Goal: Task Accomplishment & Management: Manage account settings

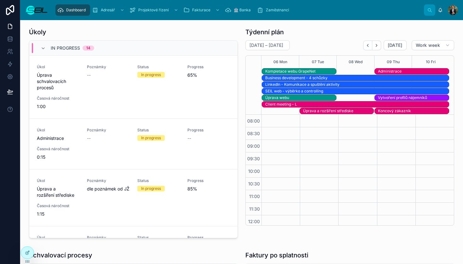
scroll to position [95, 0]
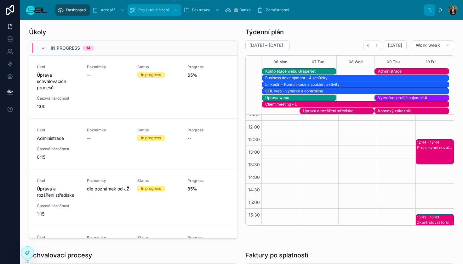
click at [157, 8] on span "Projektové řízení" at bounding box center [153, 10] width 31 height 5
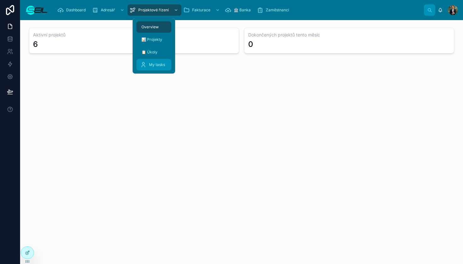
click at [152, 68] on div "My tasks" at bounding box center [153, 65] width 27 height 10
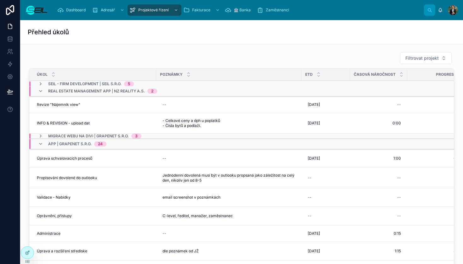
scroll to position [46, 0]
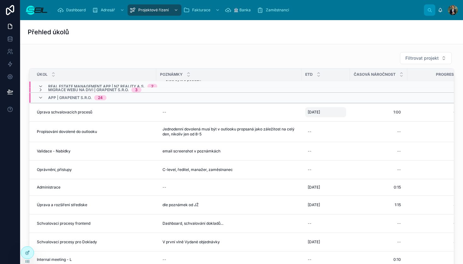
click at [326, 116] on div "[DATE] [DATE]" at bounding box center [325, 112] width 41 height 10
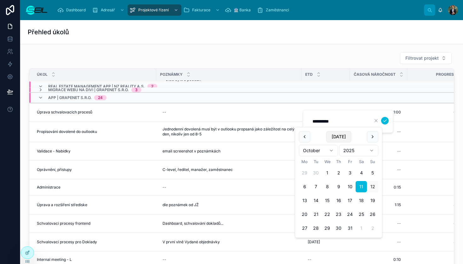
click at [336, 139] on button "[DATE]" at bounding box center [338, 136] width 25 height 11
type input "**********"
click at [386, 121] on icon "submit" at bounding box center [384, 120] width 5 height 5
